Goal: Check status: Check status

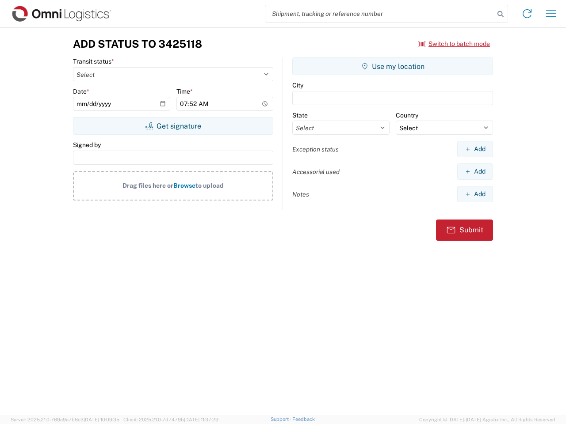
click at [380, 14] on input "search" at bounding box center [379, 13] width 229 height 17
click at [500, 14] on icon at bounding box center [500, 14] width 12 height 12
click at [527, 14] on icon at bounding box center [527, 14] width 14 height 14
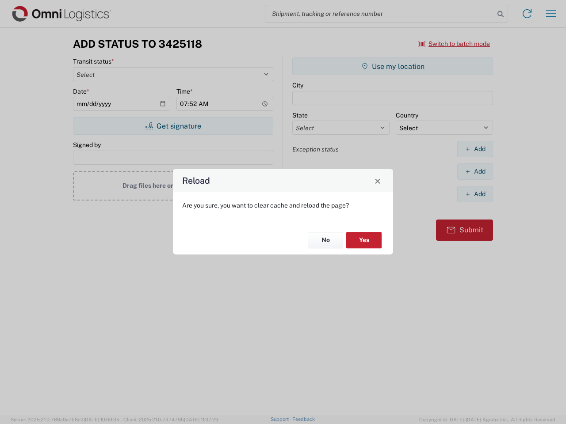
click at [551, 14] on div "Reload Are you sure, you want to clear cache and reload the page? No Yes" at bounding box center [283, 212] width 566 height 424
click at [454, 44] on div "Reload Are you sure, you want to clear cache and reload the page? No Yes" at bounding box center [283, 212] width 566 height 424
click at [173, 126] on div "Reload Are you sure, you want to clear cache and reload the page? No Yes" at bounding box center [283, 212] width 566 height 424
click at [393, 66] on div "Reload Are you sure, you want to clear cache and reload the page? No Yes" at bounding box center [283, 212] width 566 height 424
click at [475, 149] on div "Reload Are you sure, you want to clear cache and reload the page? No Yes" at bounding box center [283, 212] width 566 height 424
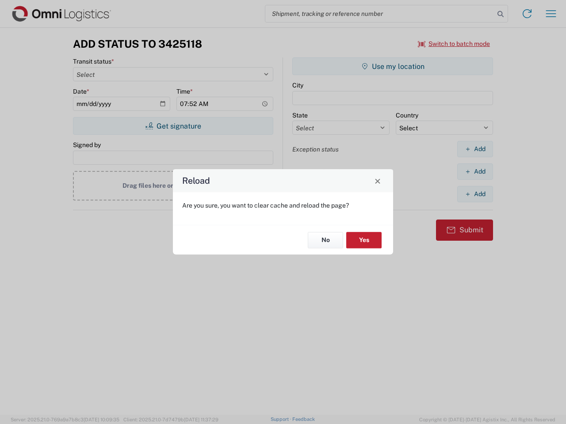
click at [475, 172] on div "Reload Are you sure, you want to clear cache and reload the page? No Yes" at bounding box center [283, 212] width 566 height 424
click at [475, 194] on div "Reload Are you sure, you want to clear cache and reload the page? No Yes" at bounding box center [283, 212] width 566 height 424
